Goal: Task Accomplishment & Management: Manage account settings

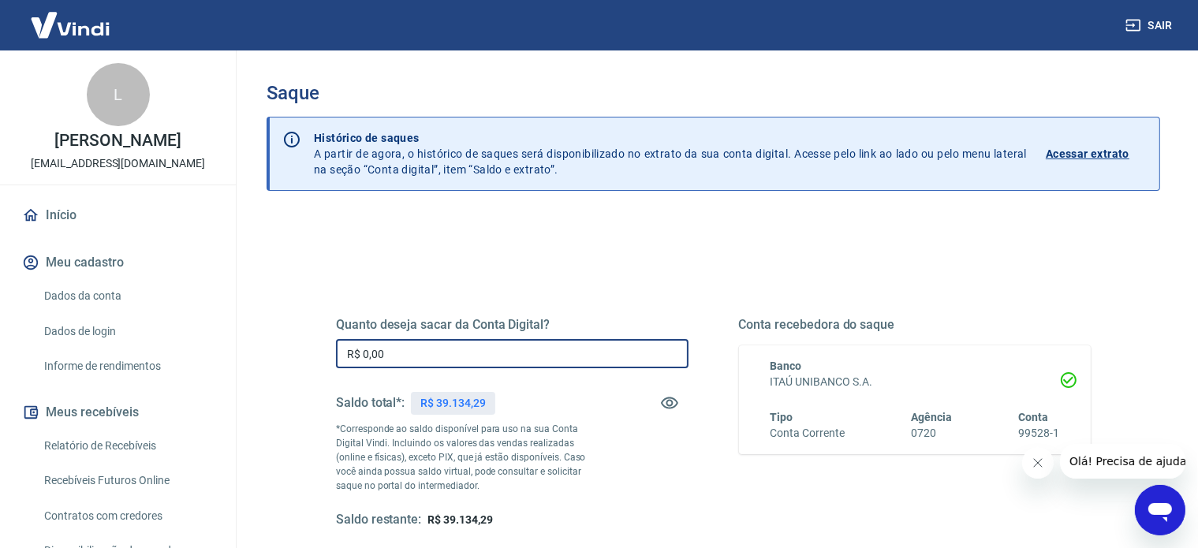
click at [380, 354] on input "R$ 0,00" at bounding box center [512, 353] width 352 height 29
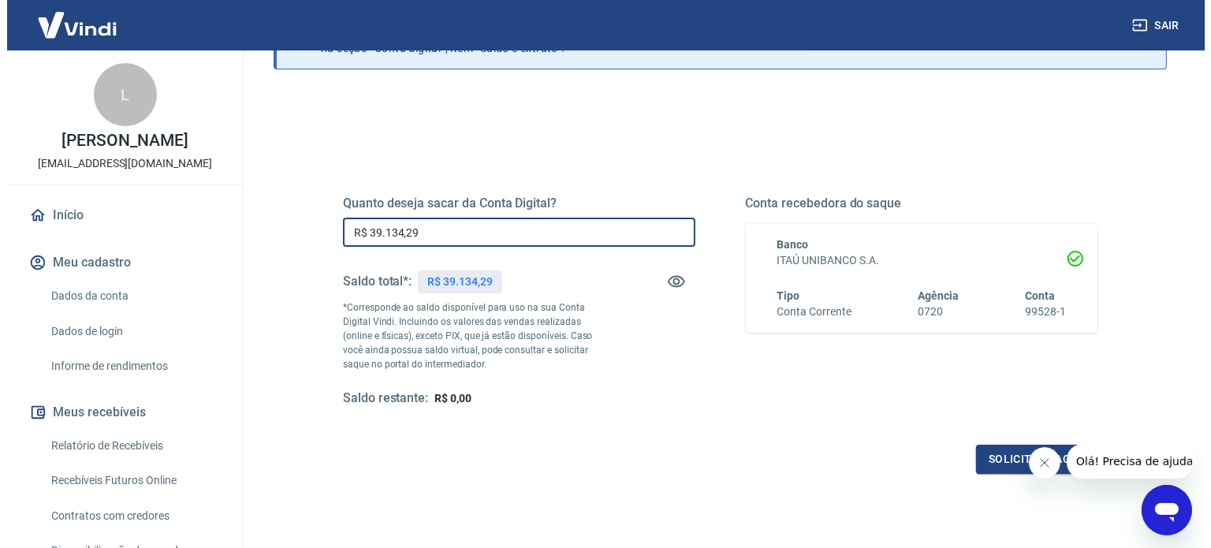
scroll to position [151, 0]
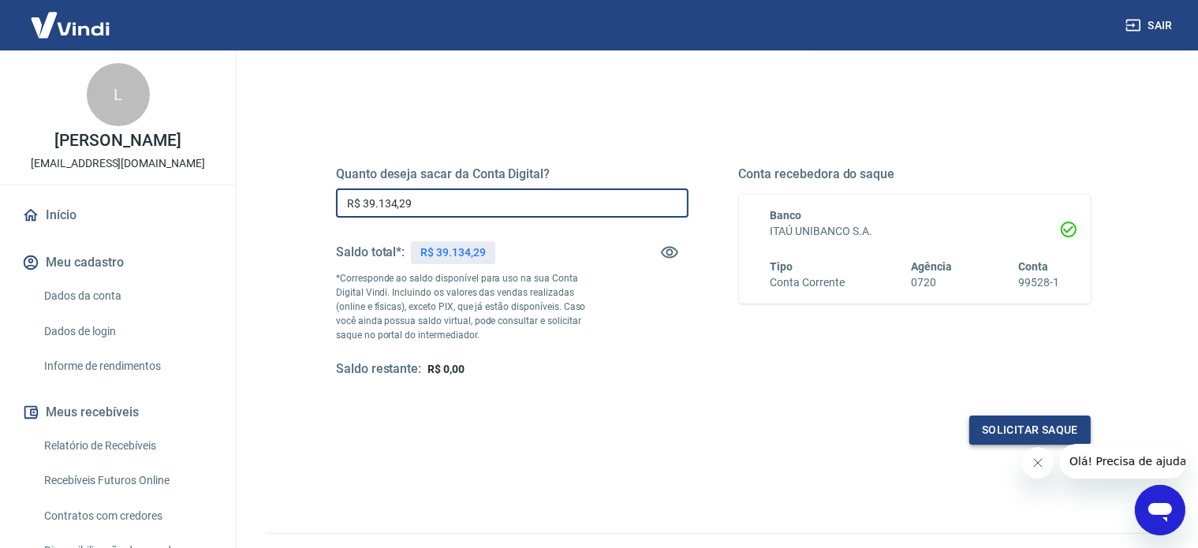
type input "R$ 39.134,29"
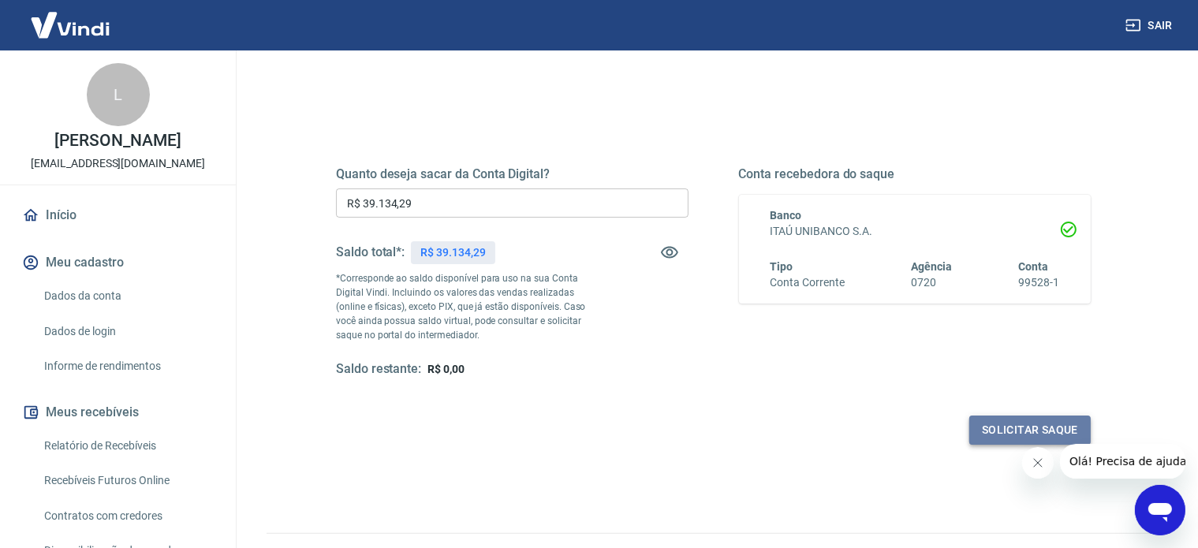
click at [1024, 430] on button "Solicitar saque" at bounding box center [1029, 429] width 121 height 29
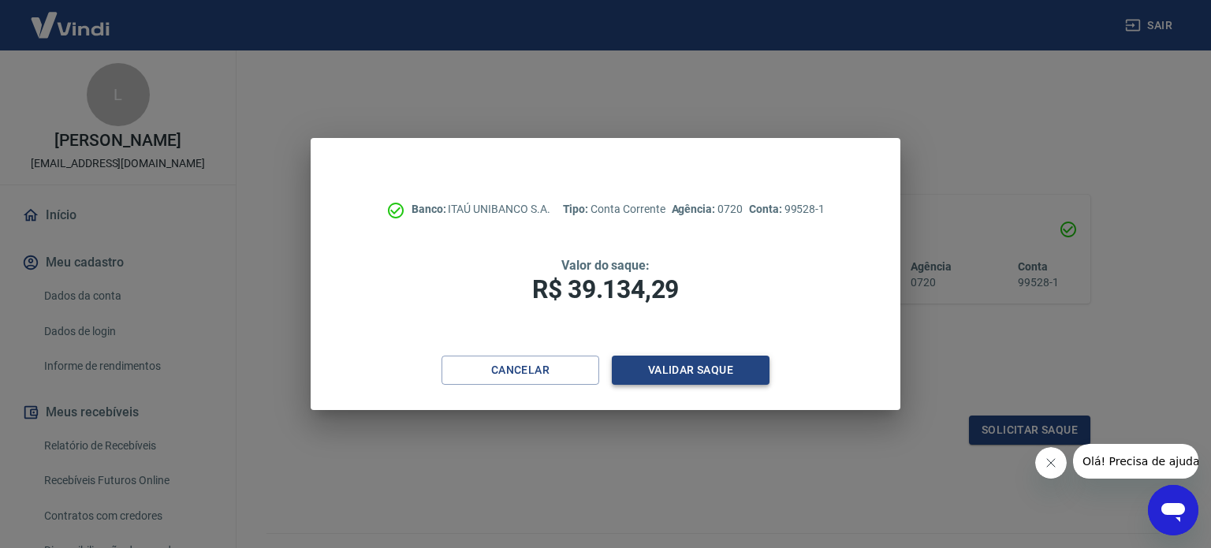
click at [710, 369] on button "Validar saque" at bounding box center [691, 370] width 158 height 29
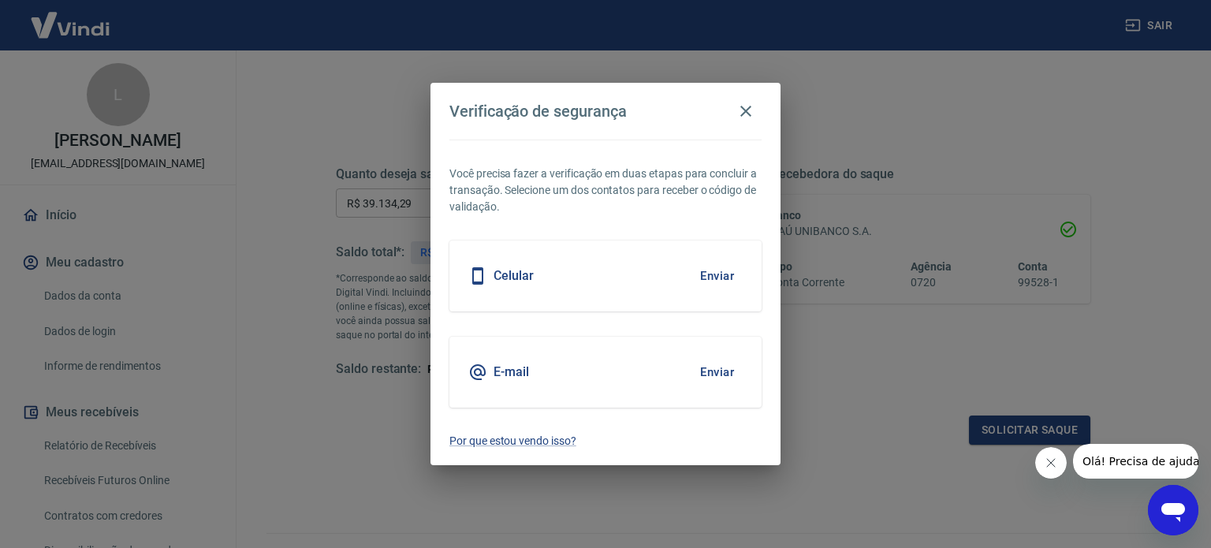
click at [718, 274] on button "Enviar" at bounding box center [716, 275] width 51 height 33
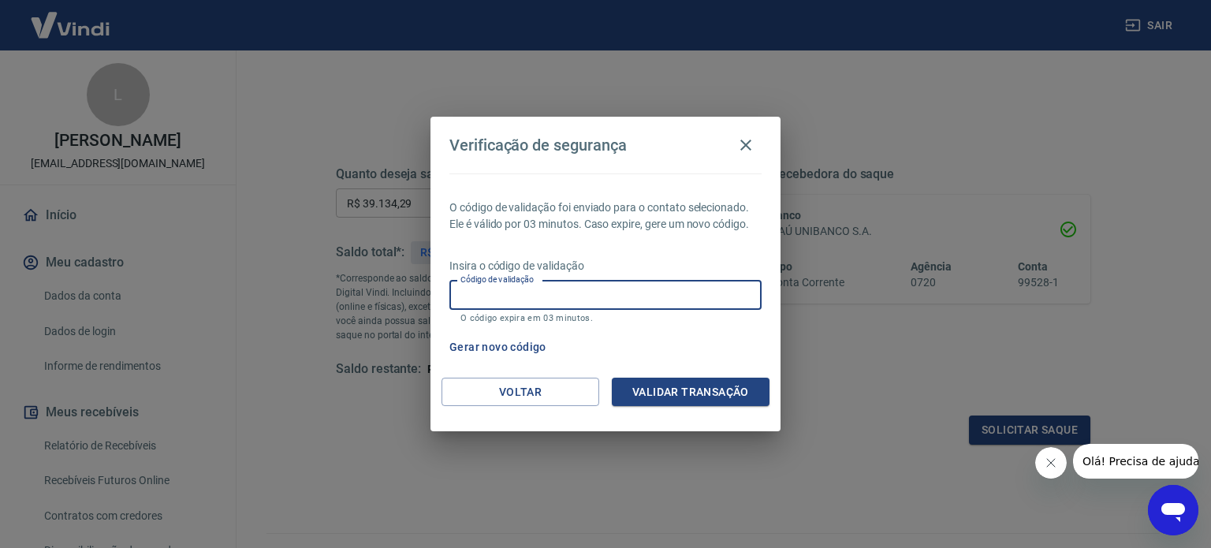
click at [559, 308] on input "Código de validação" at bounding box center [605, 295] width 312 height 29
type input "311976"
click at [644, 395] on button "Validar transação" at bounding box center [691, 392] width 158 height 29
